Goal: Information Seeking & Learning: Learn about a topic

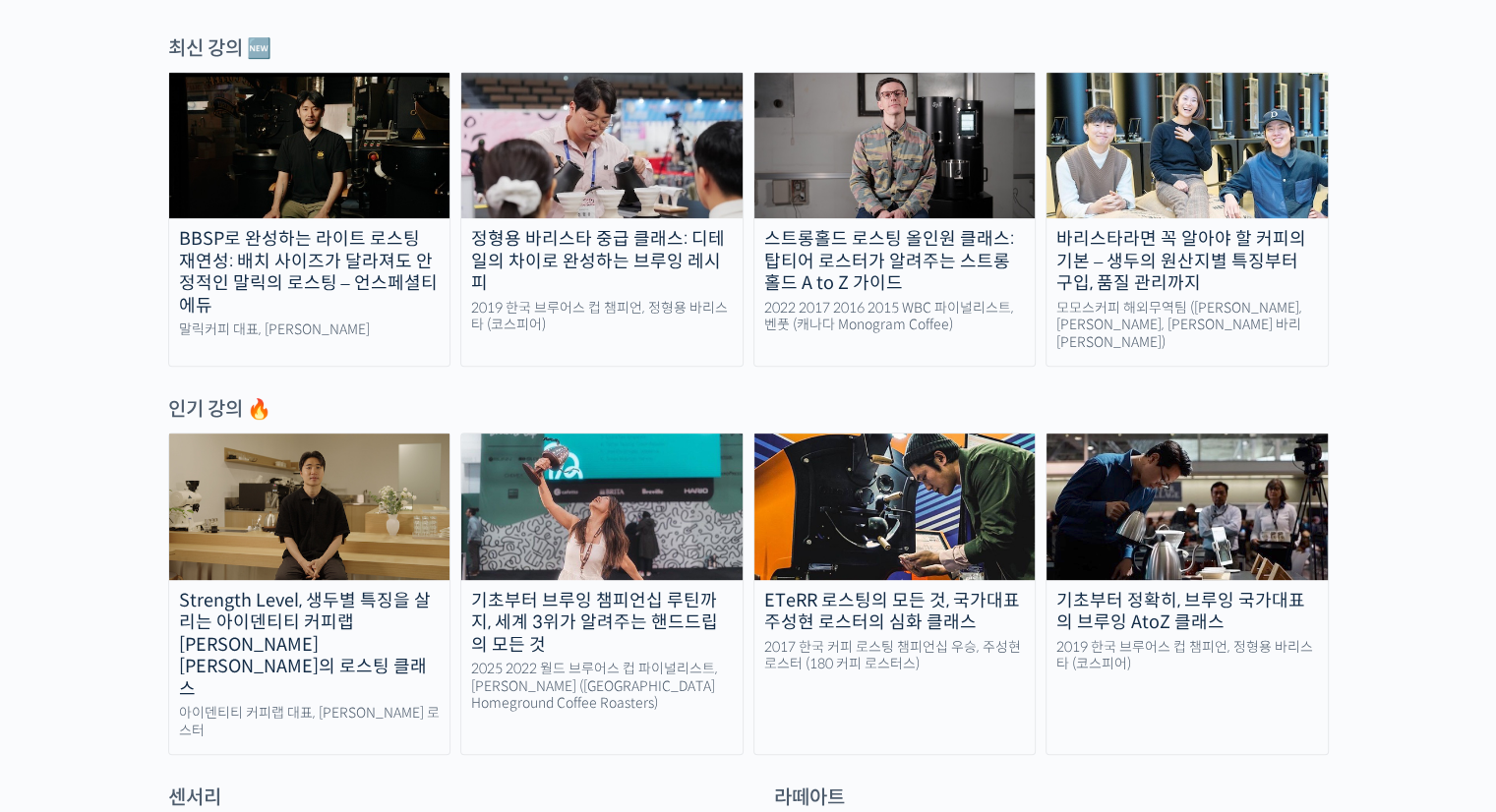
scroll to position [690, 0]
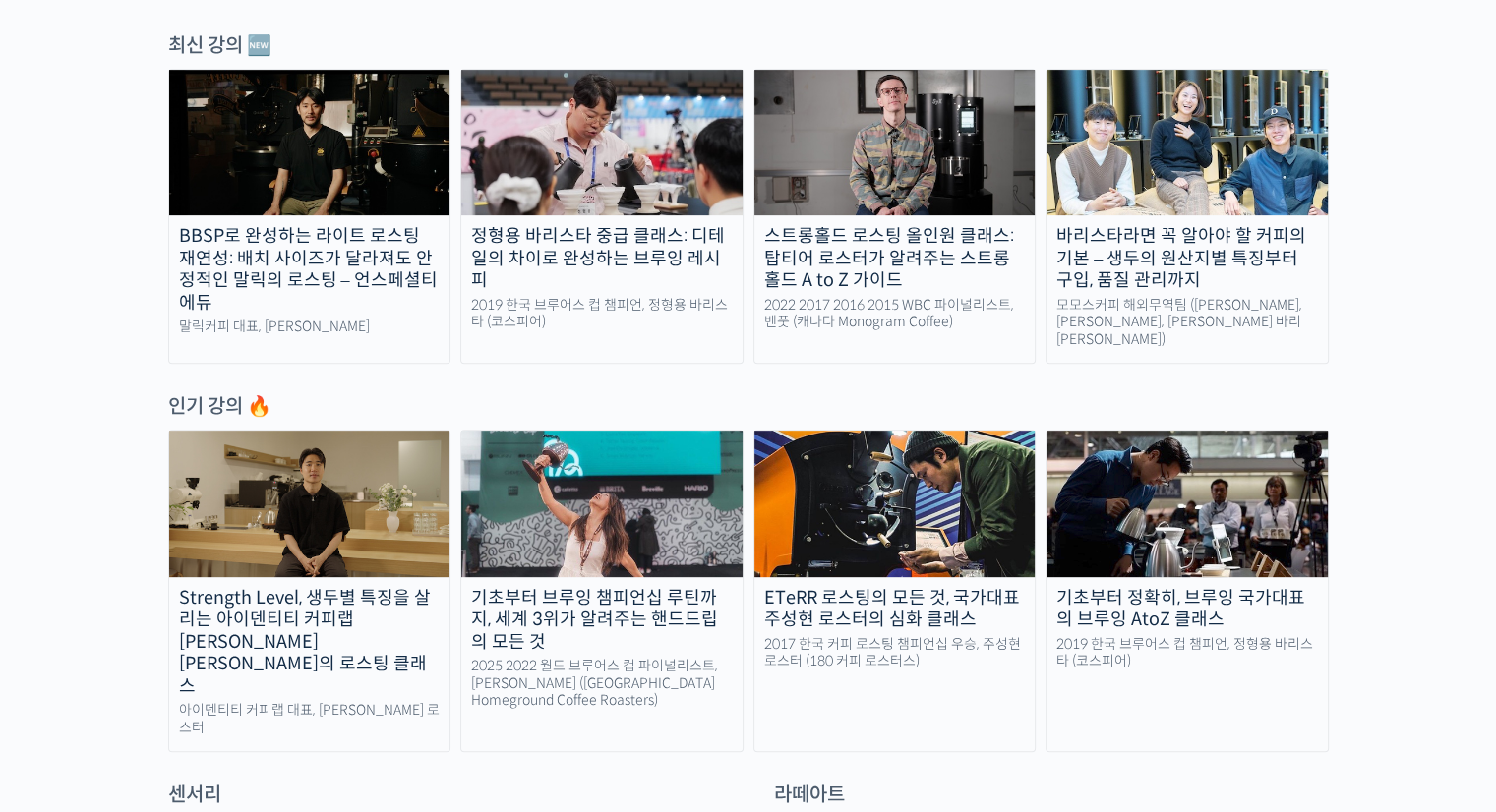
click at [620, 489] on img at bounding box center [602, 503] width 281 height 145
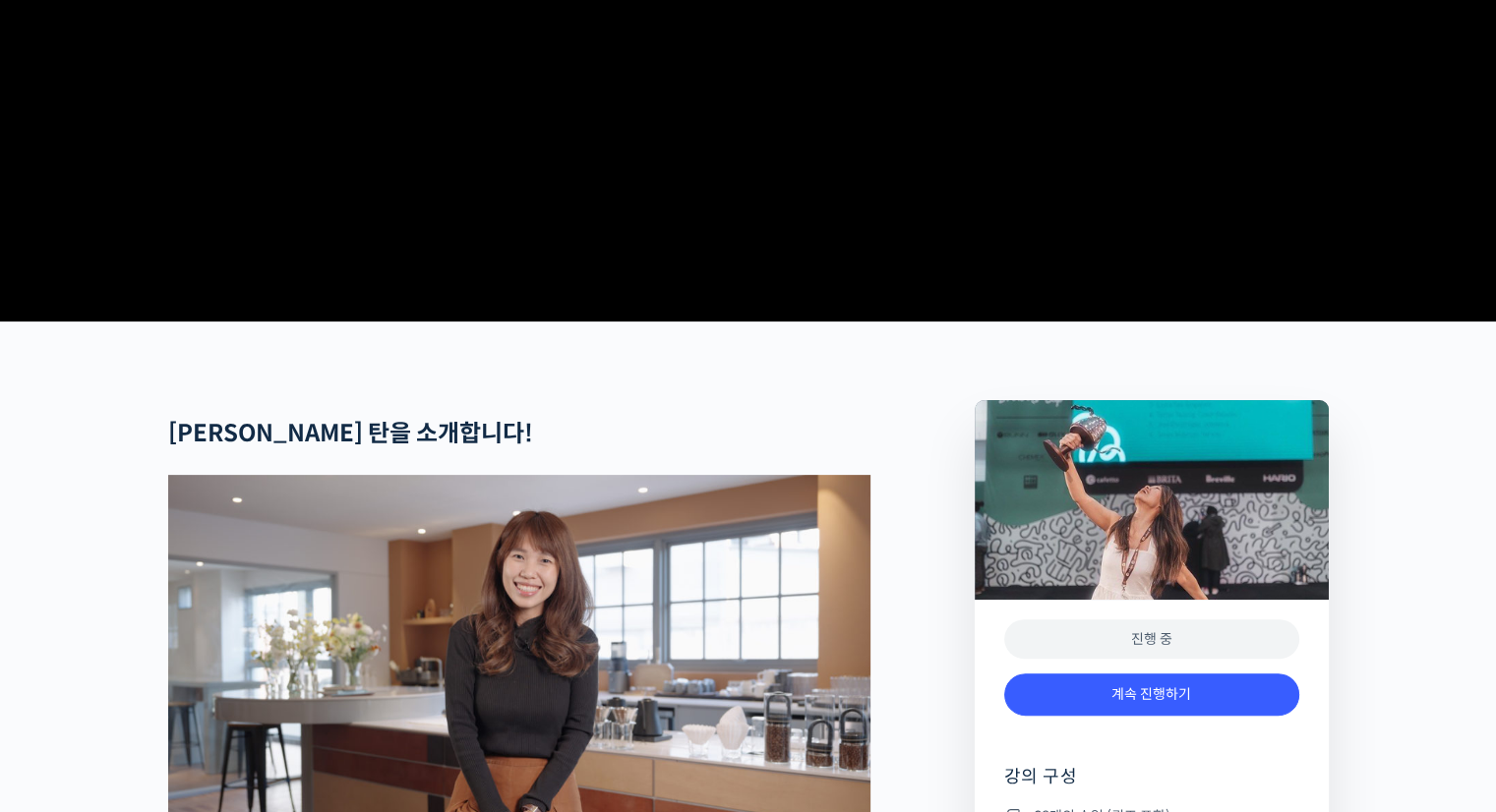
scroll to position [443, 0]
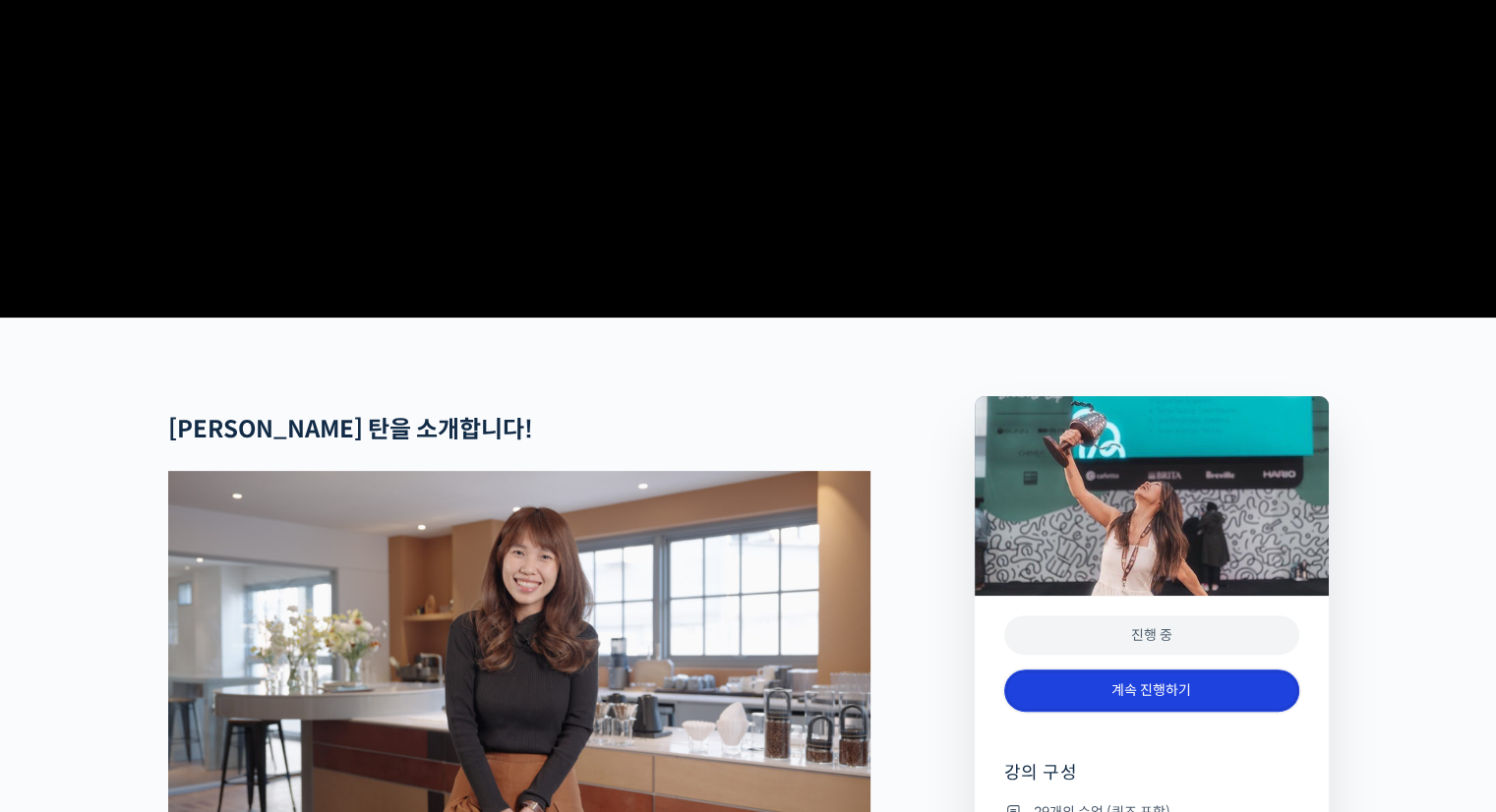
click at [1198, 711] on link "계속 진행하기" at bounding box center [1151, 690] width 295 height 42
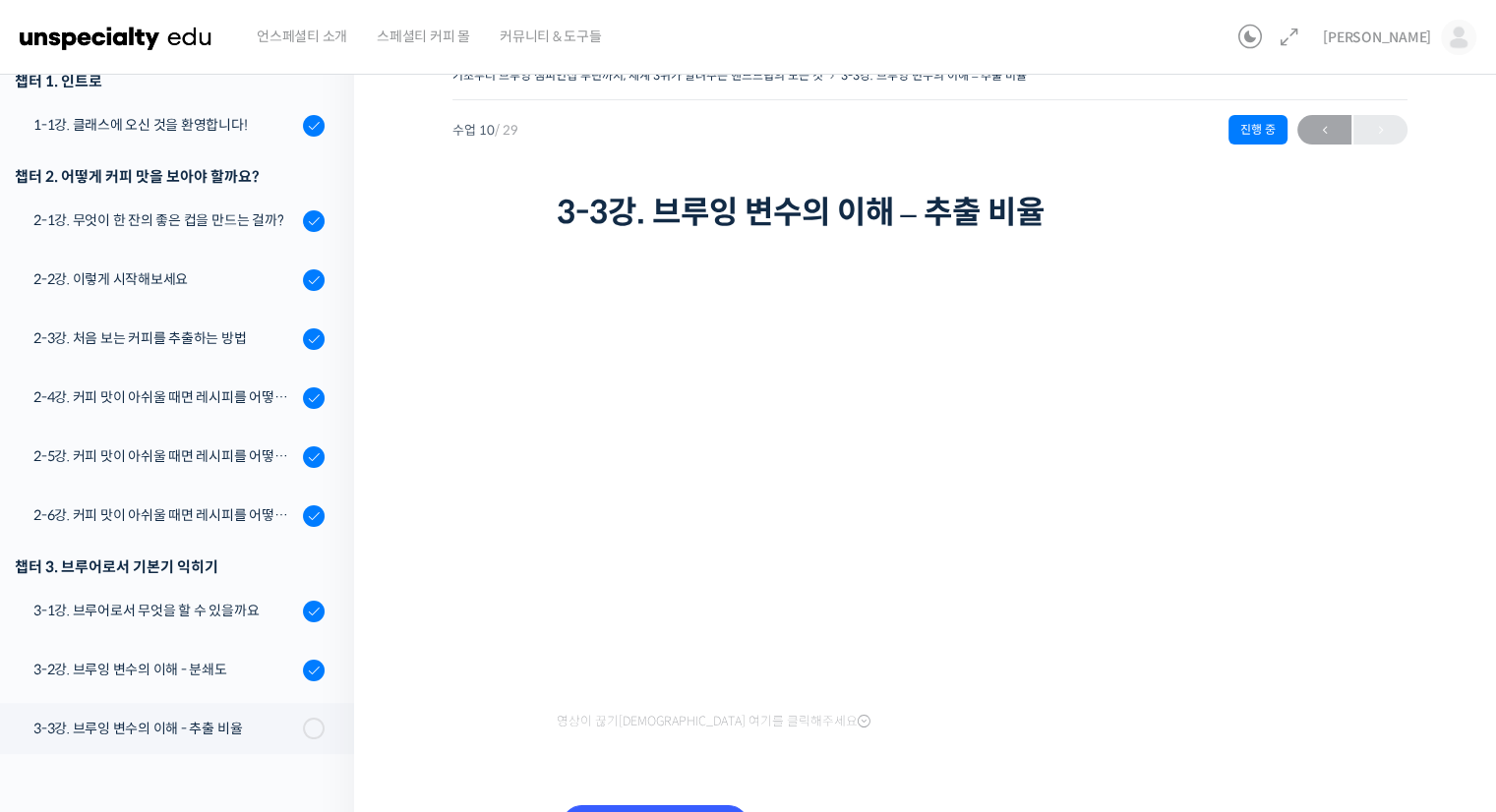
scroll to position [251, 0]
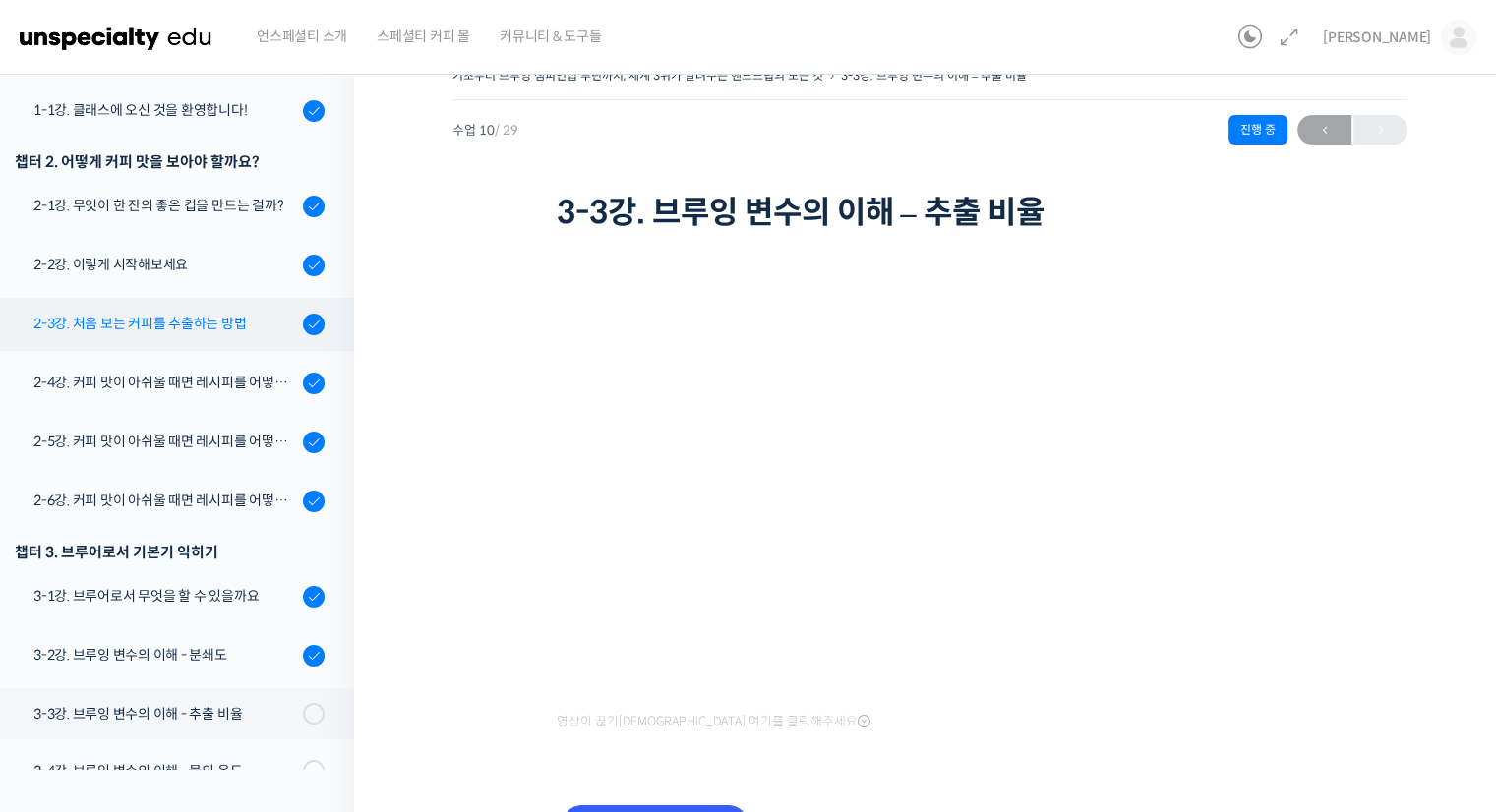
click at [204, 327] on div "2-3강. 처음 보는 커피를 추출하는 방법" at bounding box center [165, 324] width 263 height 22
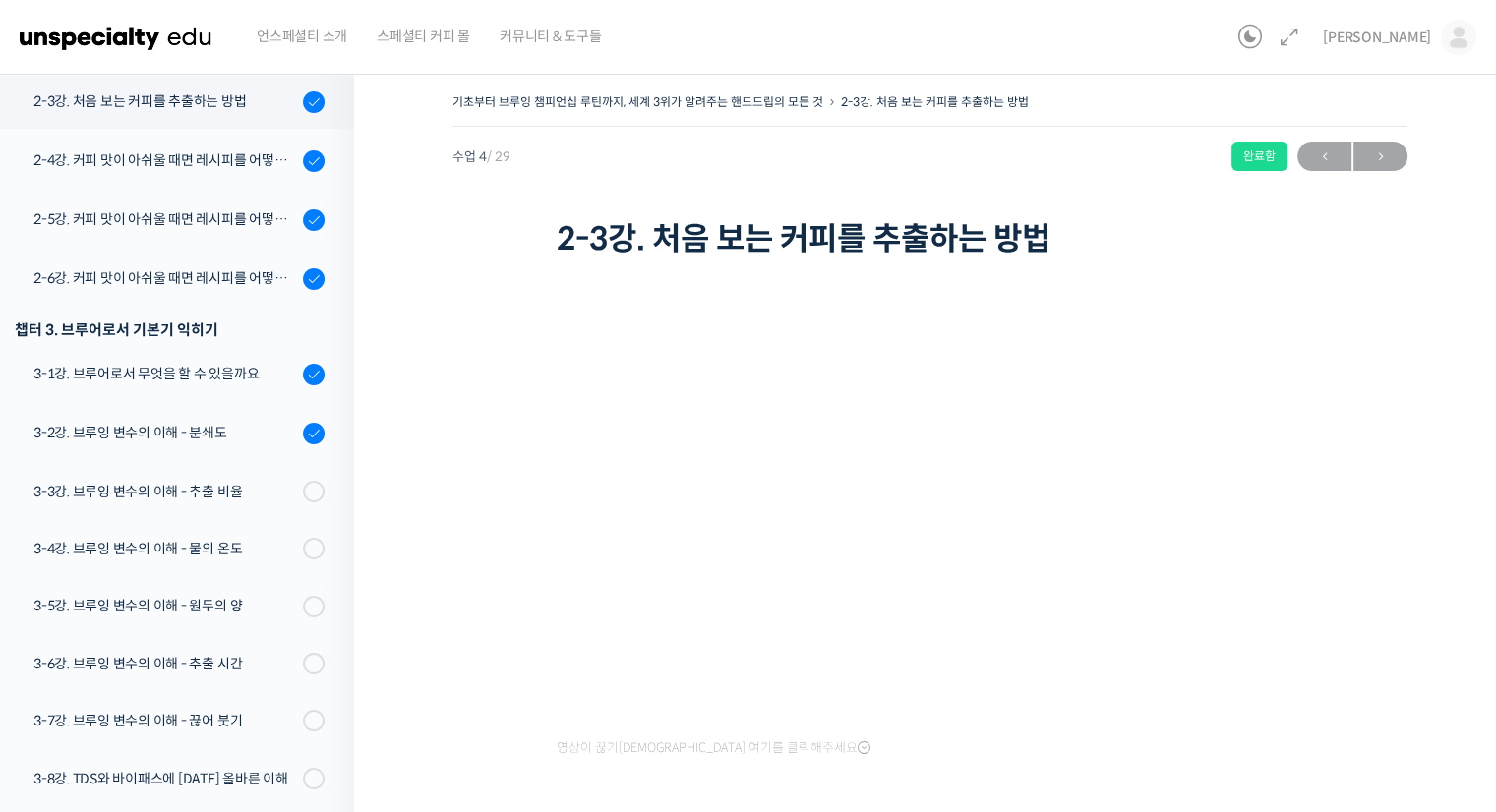
scroll to position [456, 0]
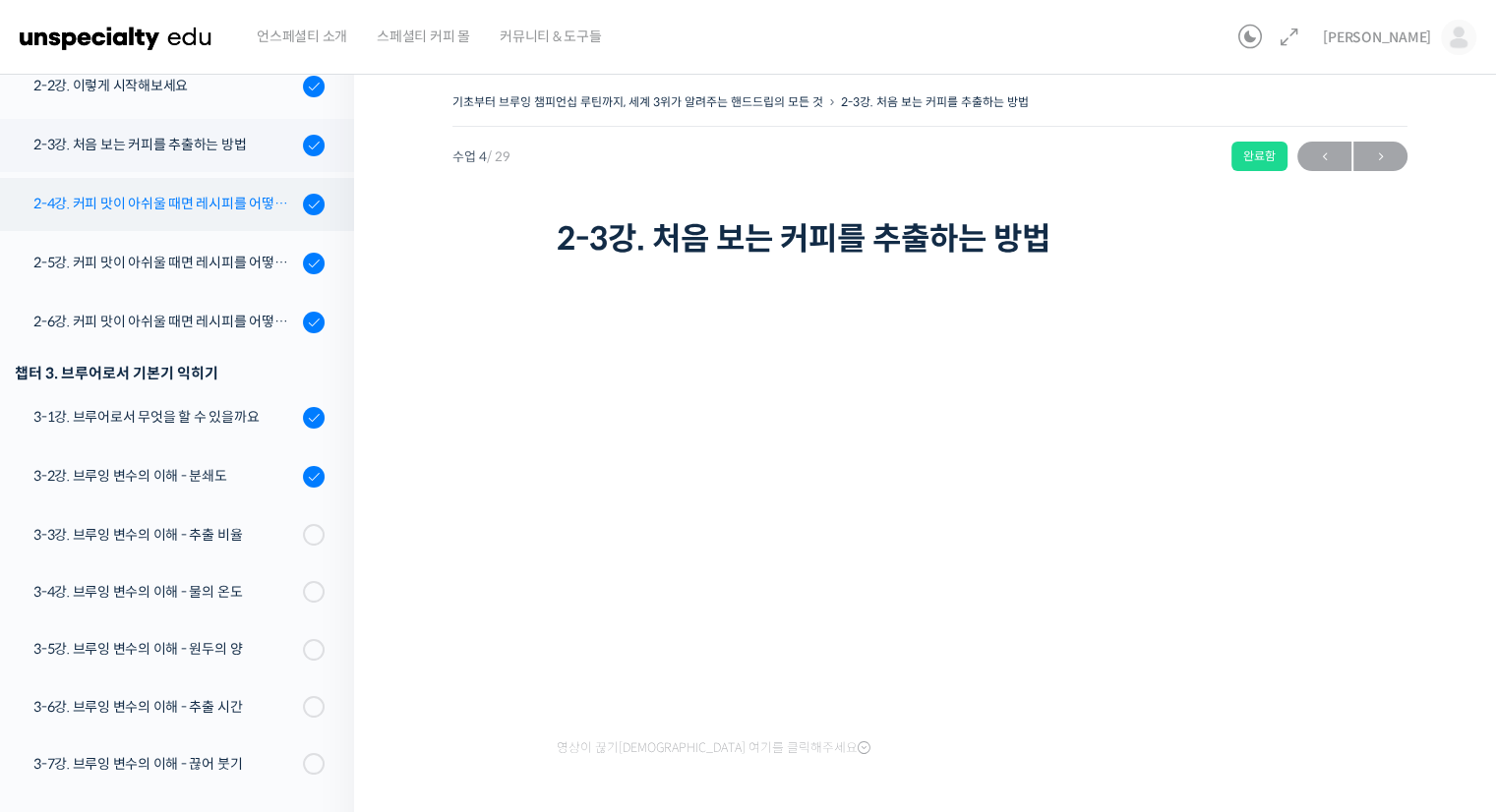
click at [202, 205] on div "2-4강. 커피 맛이 아쉬울 때면 레시피를 어떻게 수정해 보면 좋을까요? (1)" at bounding box center [165, 203] width 263 height 22
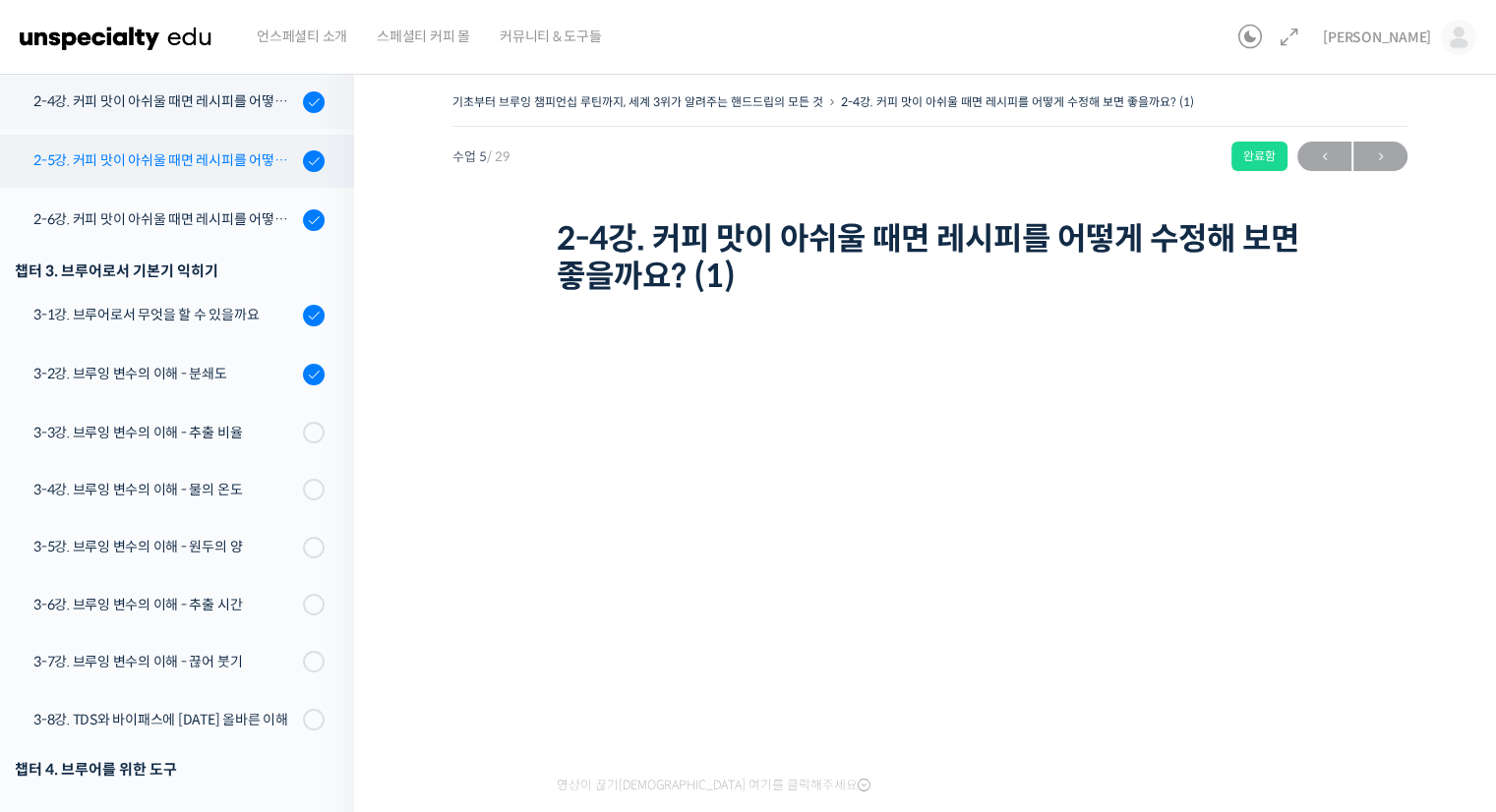
click at [188, 161] on div "2-5강. 커피 맛이 아쉬울 때면 레시피를 어떻게 수정해 보면 좋을까요? (2)" at bounding box center [165, 160] width 263 height 22
